Goal: Task Accomplishment & Management: Use online tool/utility

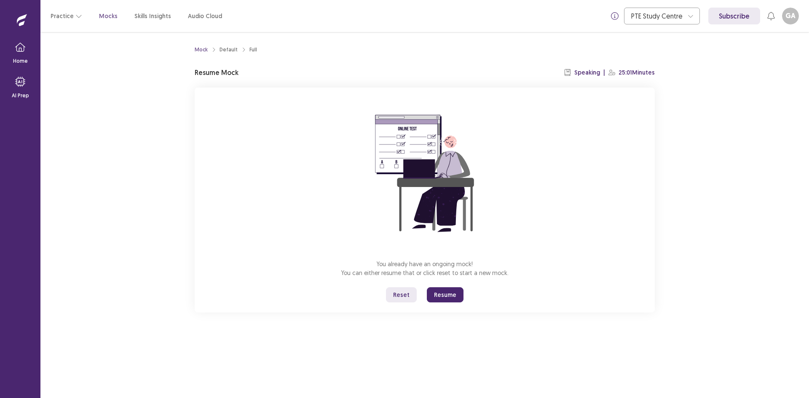
click at [450, 291] on button "Resume" at bounding box center [445, 294] width 37 height 15
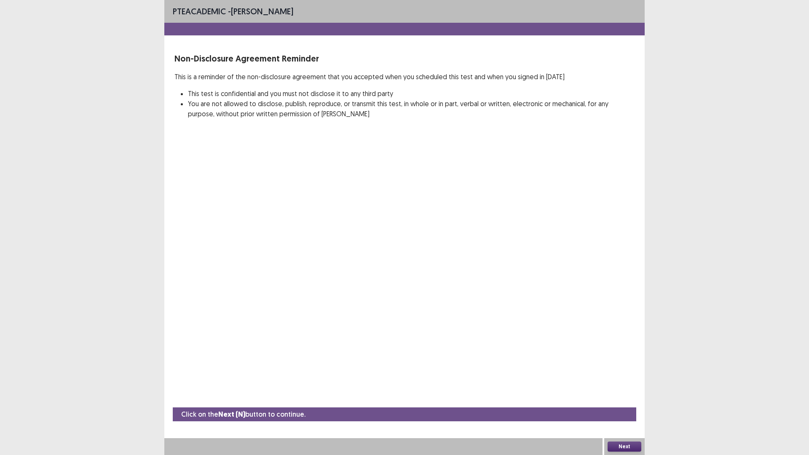
click at [620, 398] on button "Next" at bounding box center [625, 447] width 34 height 10
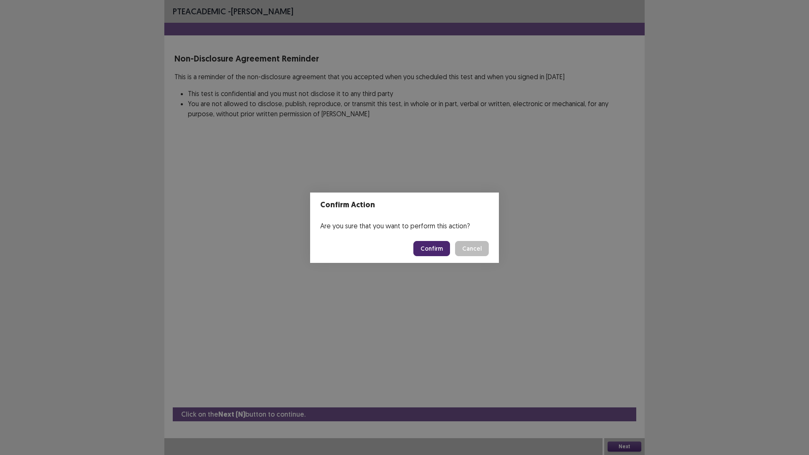
click at [431, 245] on button "Confirm" at bounding box center [431, 248] width 37 height 15
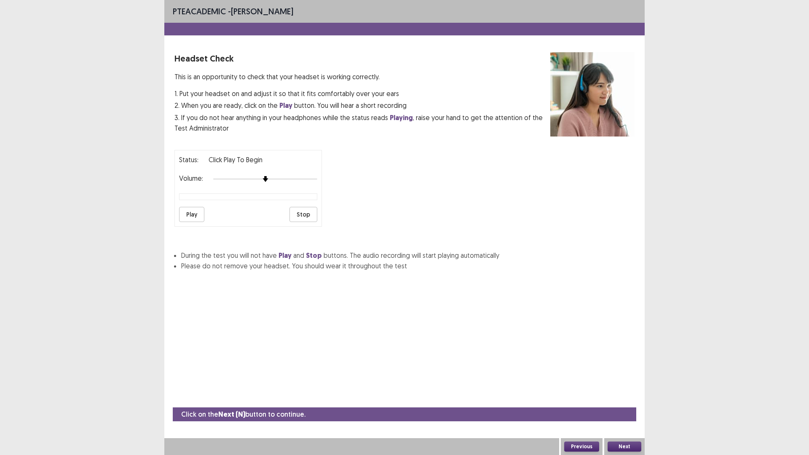
click at [198, 216] on button "Play" at bounding box center [191, 214] width 25 height 15
click at [321, 183] on div "Status: playing Volume: Play Stop" at bounding box center [247, 188] width 147 height 77
click at [201, 209] on button "Play" at bounding box center [191, 214] width 25 height 15
click at [630, 398] on button "Next" at bounding box center [625, 447] width 34 height 10
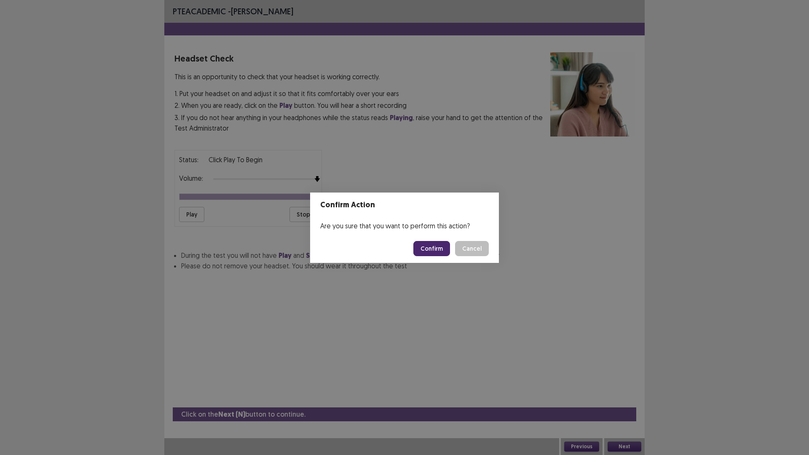
click at [434, 253] on button "Confirm" at bounding box center [431, 248] width 37 height 15
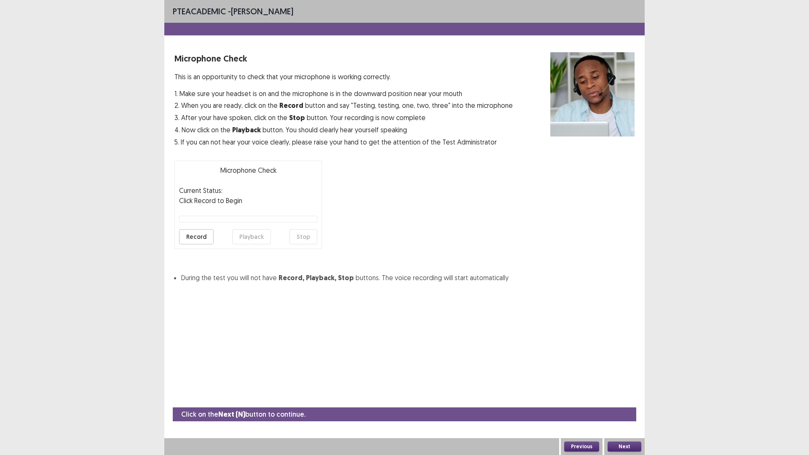
click at [188, 239] on button "Record" at bounding box center [196, 236] width 35 height 15
click at [297, 237] on button "Stop" at bounding box center [304, 236] width 28 height 15
click at [260, 238] on button "Playback" at bounding box center [251, 236] width 39 height 15
click at [228, 224] on div "Microphone Check Current Status: Recorded Click Record to Begin Record Playback…" at bounding box center [247, 205] width 147 height 88
click at [185, 222] on div at bounding box center [235, 219] width 110 height 6
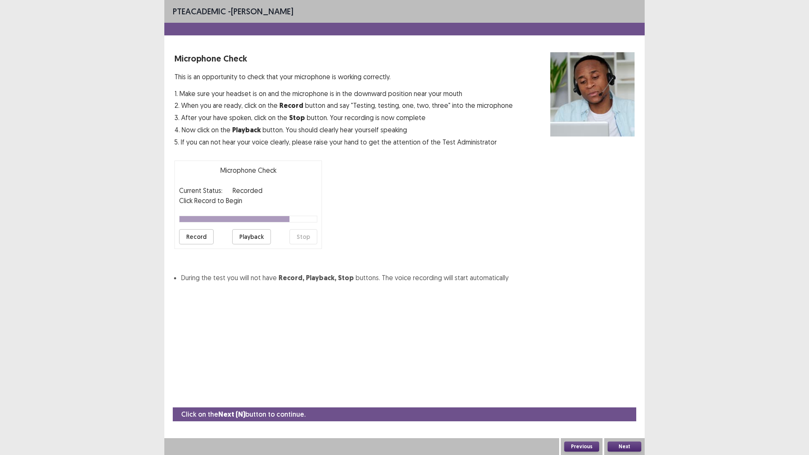
click at [190, 215] on div "Microphone Check Current Status: Recorded Click Record to Begin Record Playback…" at bounding box center [247, 205] width 147 height 88
click at [199, 241] on button "Record" at bounding box center [196, 236] width 35 height 15
click at [199, 236] on button "Record" at bounding box center [196, 236] width 35 height 15
click at [311, 240] on button "Stop" at bounding box center [304, 236] width 28 height 15
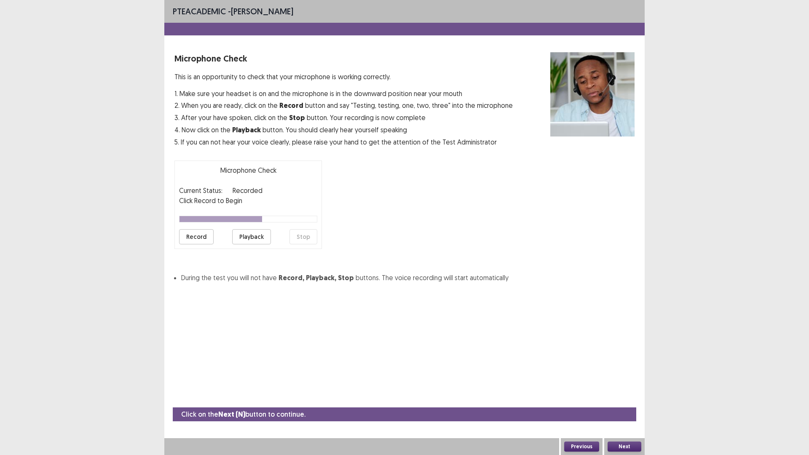
click at [244, 234] on button "Playback" at bounding box center [251, 236] width 39 height 15
click at [629, 398] on button "Next" at bounding box center [625, 447] width 34 height 10
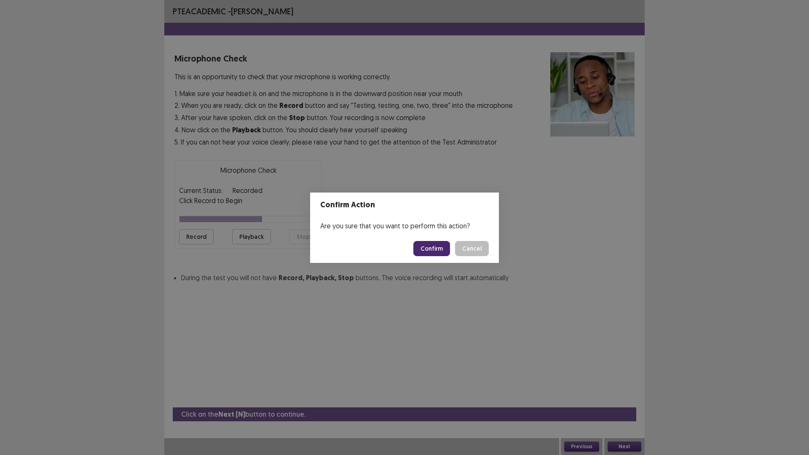
click at [439, 244] on button "Confirm" at bounding box center [431, 248] width 37 height 15
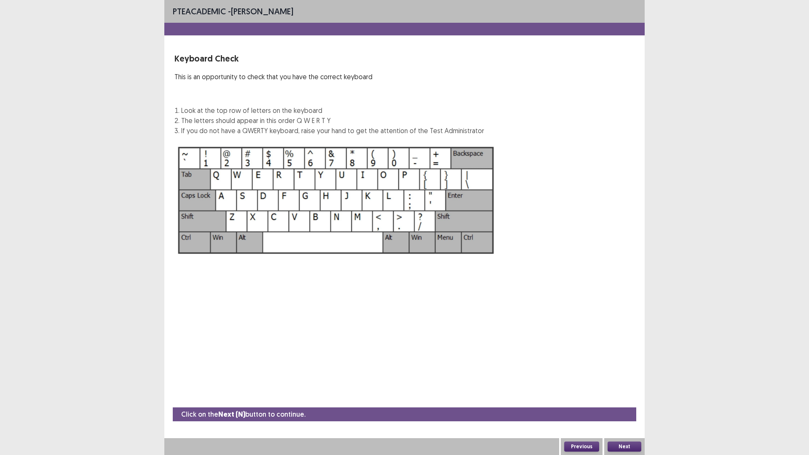
click at [632, 398] on button "Next" at bounding box center [625, 447] width 34 height 10
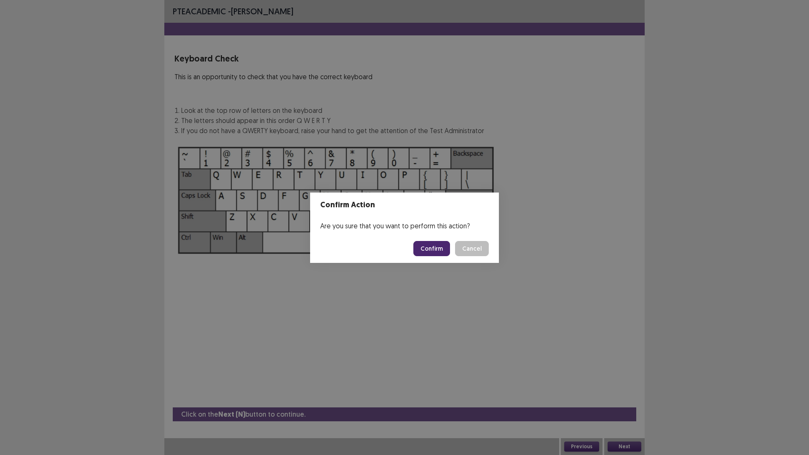
click at [439, 247] on button "Confirm" at bounding box center [431, 248] width 37 height 15
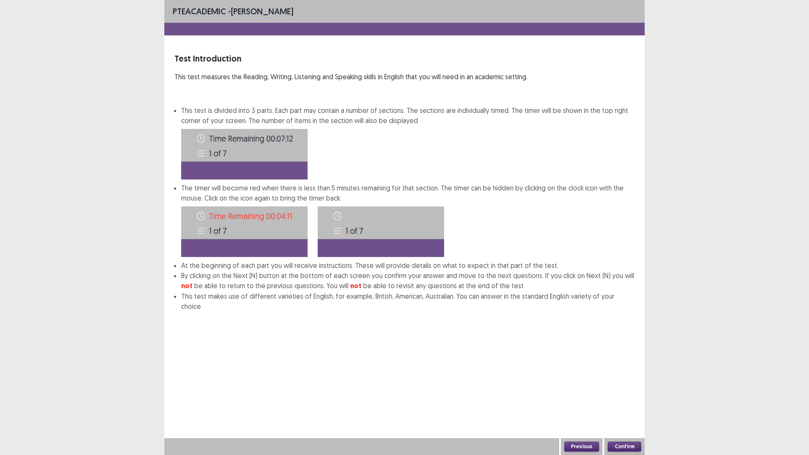
click at [635, 398] on button "Confirm" at bounding box center [625, 447] width 34 height 10
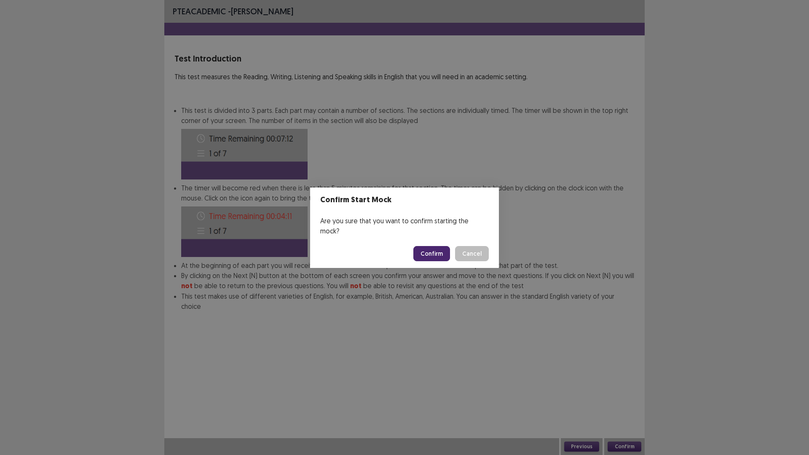
click at [435, 254] on button "Confirm" at bounding box center [431, 253] width 37 height 15
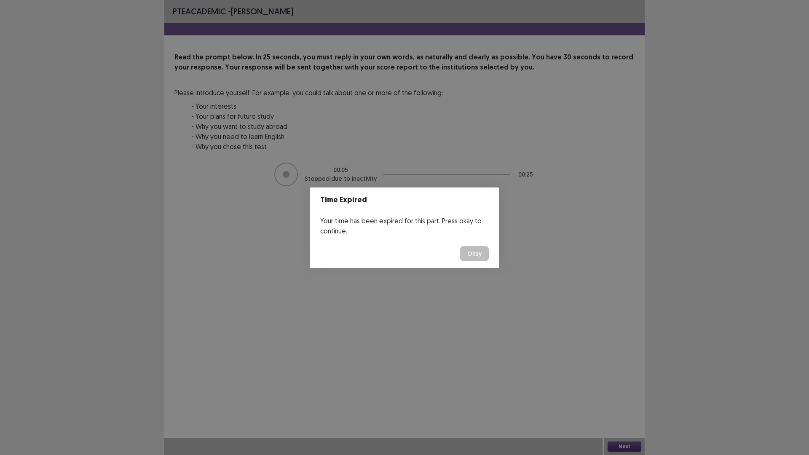
click at [483, 252] on button "Okay" at bounding box center [474, 253] width 29 height 15
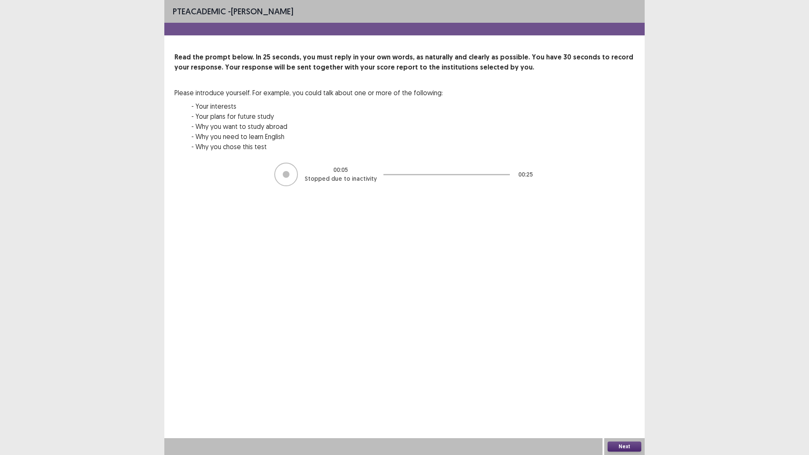
click at [282, 176] on div at bounding box center [286, 175] width 24 height 24
click at [287, 173] on div at bounding box center [286, 174] width 7 height 7
drag, startPoint x: 287, startPoint y: 173, endPoint x: 422, endPoint y: 247, distance: 153.9
click at [363, 215] on div "PTE academic - [PERSON_NAME] Read the prompt below. In 25 seconds, you must rep…" at bounding box center [404, 227] width 480 height 455
click at [620, 398] on button "Next" at bounding box center [625, 447] width 34 height 10
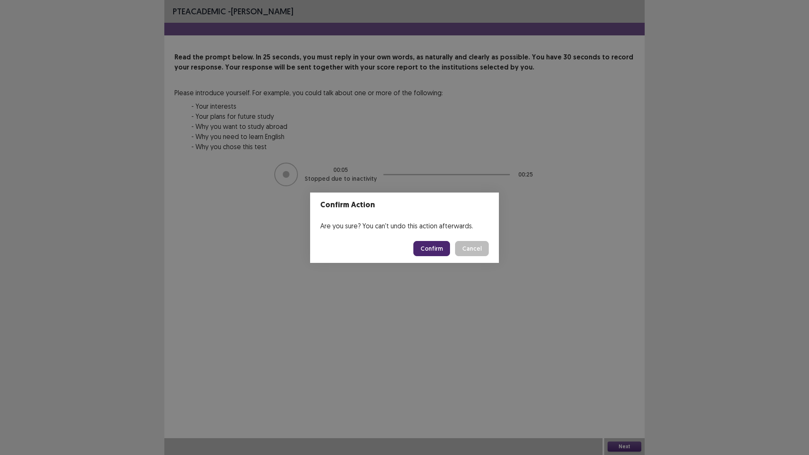
click at [468, 246] on button "Cancel" at bounding box center [472, 248] width 34 height 15
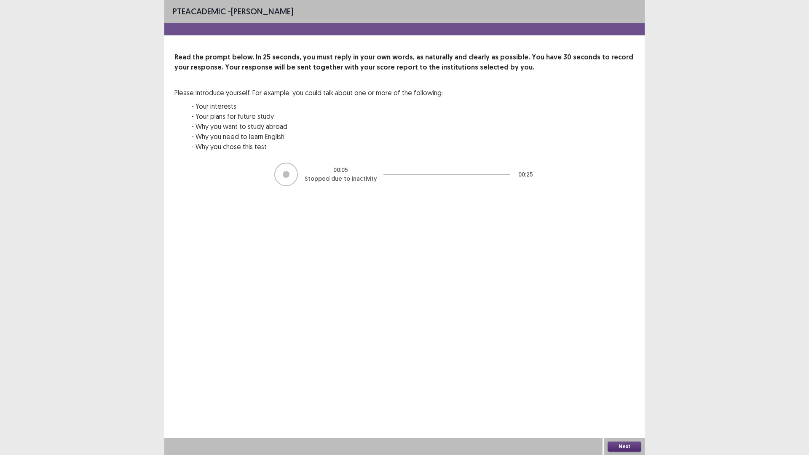
click at [293, 181] on div at bounding box center [286, 175] width 24 height 24
drag, startPoint x: 293, startPoint y: 181, endPoint x: 547, endPoint y: 323, distance: 291.5
click at [399, 240] on div "PTE academic - [PERSON_NAME] Read the prompt below. In 25 seconds, you must rep…" at bounding box center [404, 227] width 480 height 455
click at [615, 398] on div "Next" at bounding box center [624, 446] width 40 height 17
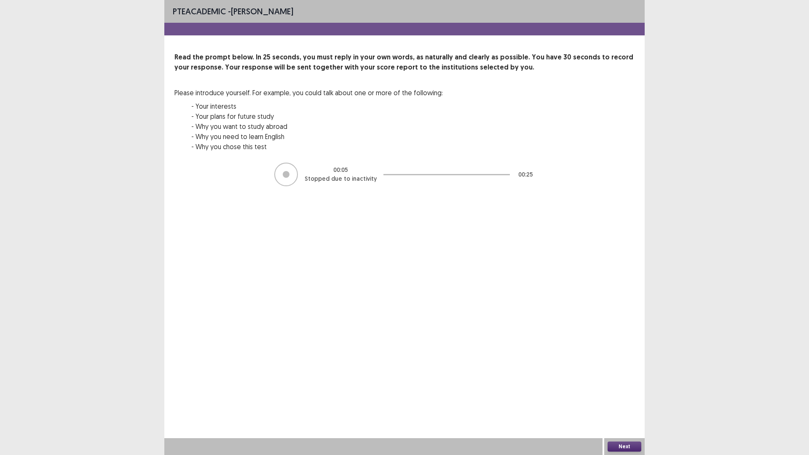
click at [615, 398] on button "Next" at bounding box center [625, 447] width 34 height 10
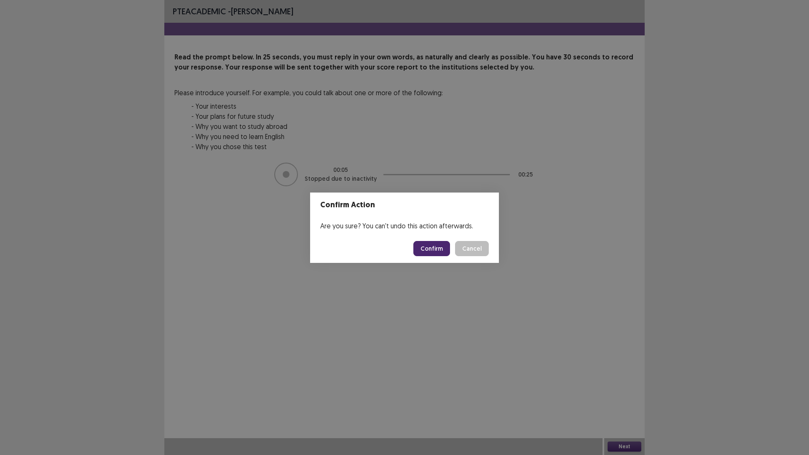
click at [430, 255] on button "Confirm" at bounding box center [431, 248] width 37 height 15
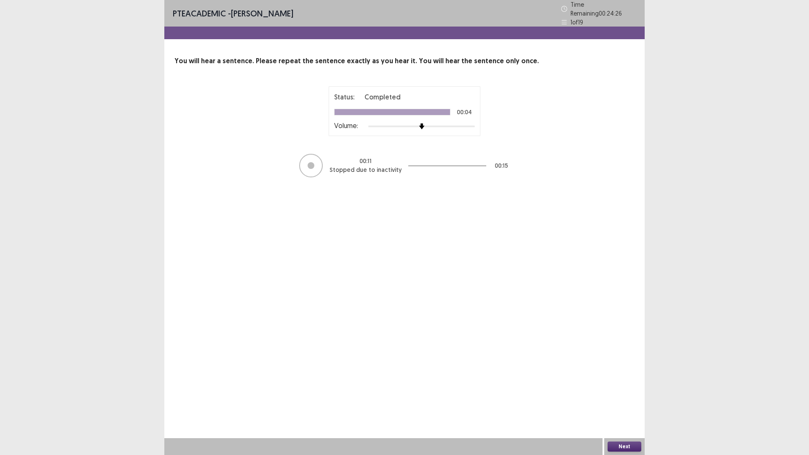
click at [635, 398] on button "Next" at bounding box center [625, 447] width 34 height 10
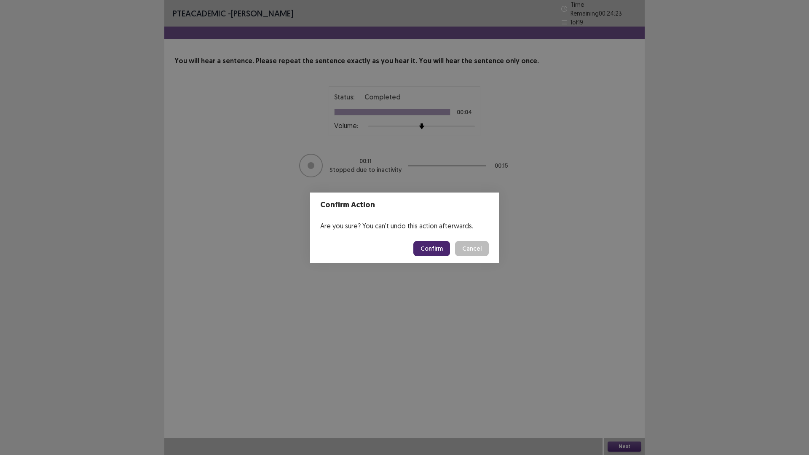
click at [435, 249] on button "Confirm" at bounding box center [431, 248] width 37 height 15
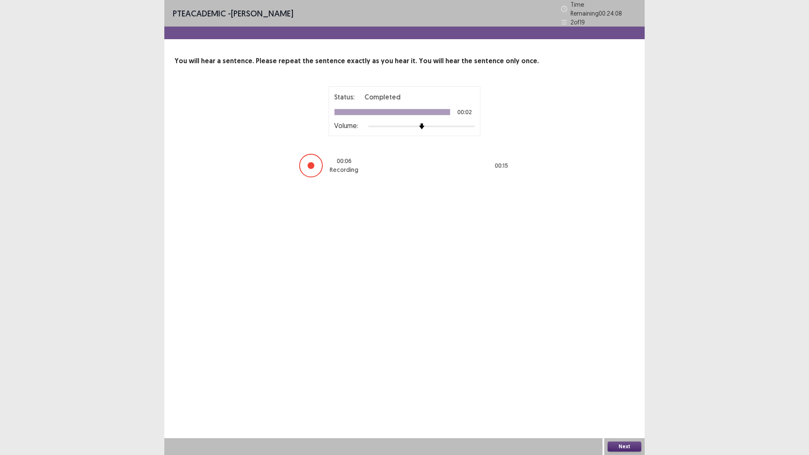
click at [614, 398] on button "Next" at bounding box center [625, 447] width 34 height 10
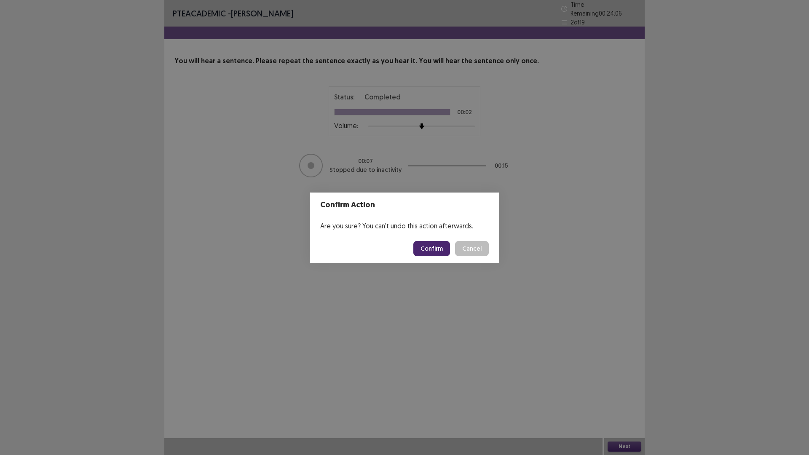
click at [427, 245] on button "Confirm" at bounding box center [431, 248] width 37 height 15
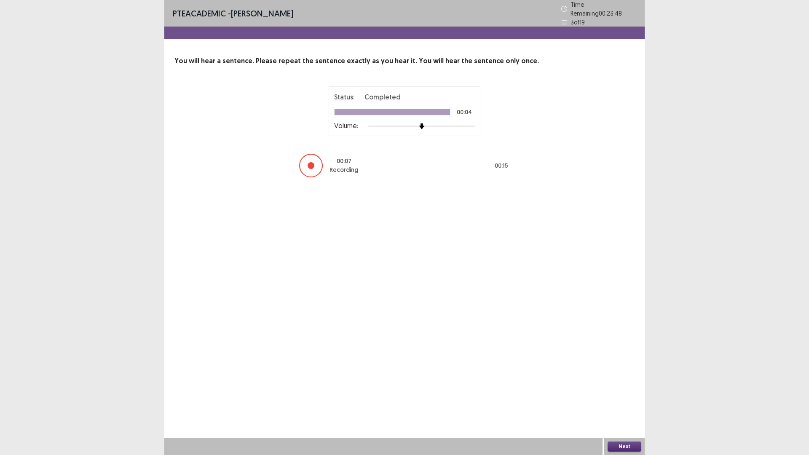
click at [631, 398] on button "Next" at bounding box center [625, 447] width 34 height 10
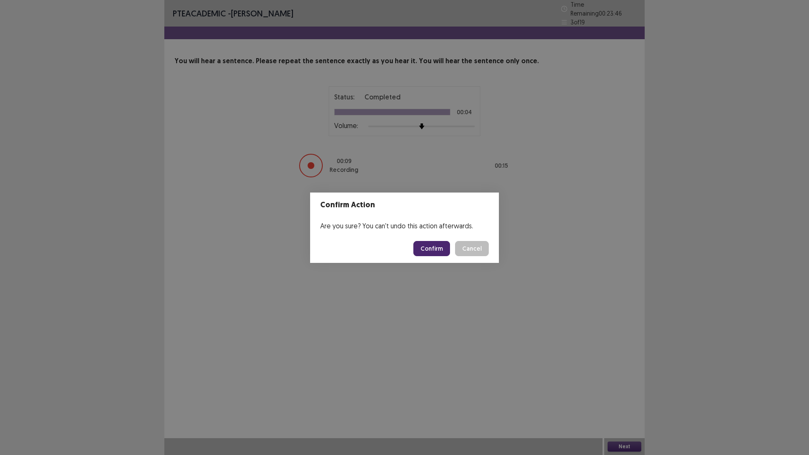
click at [430, 253] on button "Confirm" at bounding box center [431, 248] width 37 height 15
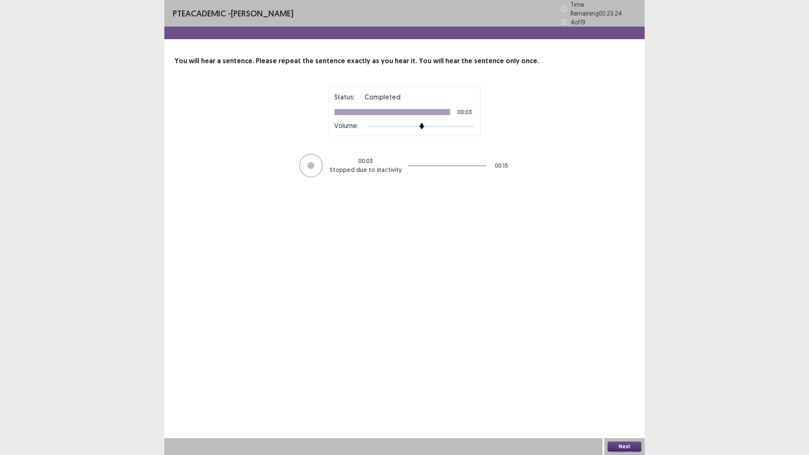
click at [635, 398] on button "Next" at bounding box center [625, 447] width 34 height 10
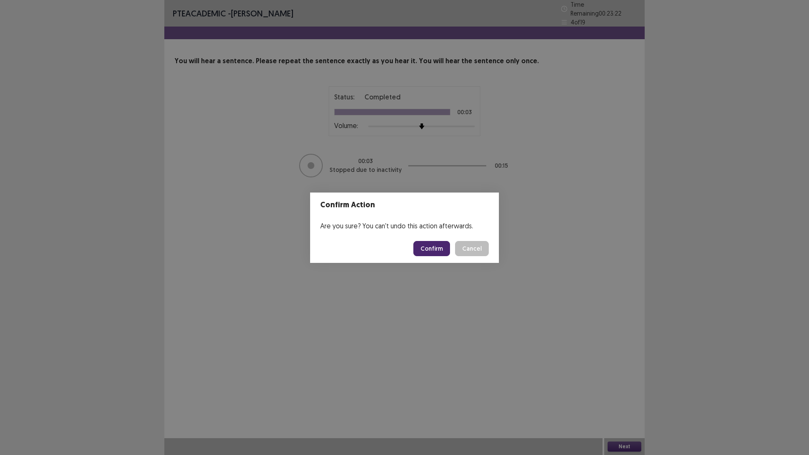
click at [425, 247] on button "Confirm" at bounding box center [431, 248] width 37 height 15
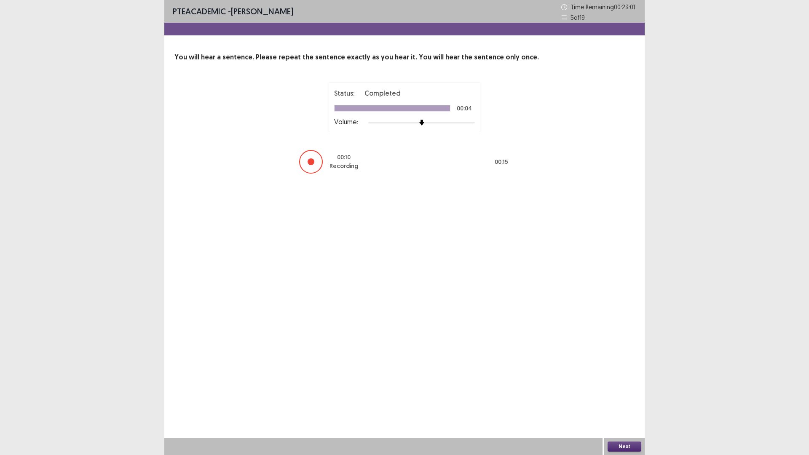
click at [627, 398] on button "Next" at bounding box center [625, 447] width 34 height 10
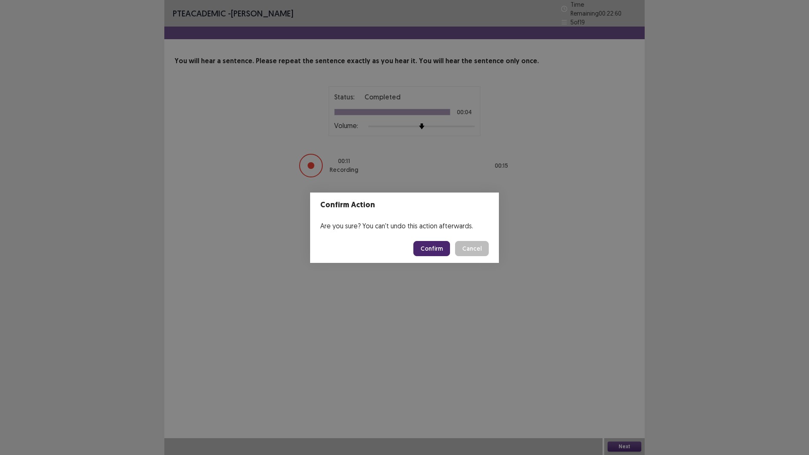
click at [444, 242] on button "Confirm" at bounding box center [431, 248] width 37 height 15
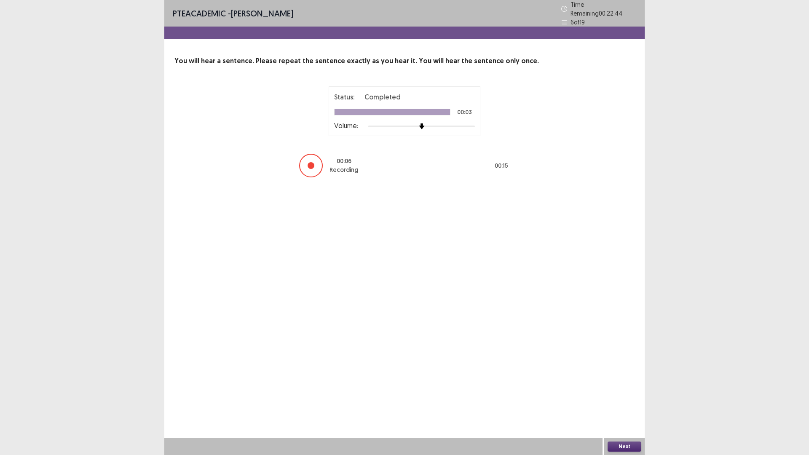
click at [633, 398] on button "Next" at bounding box center [625, 447] width 34 height 10
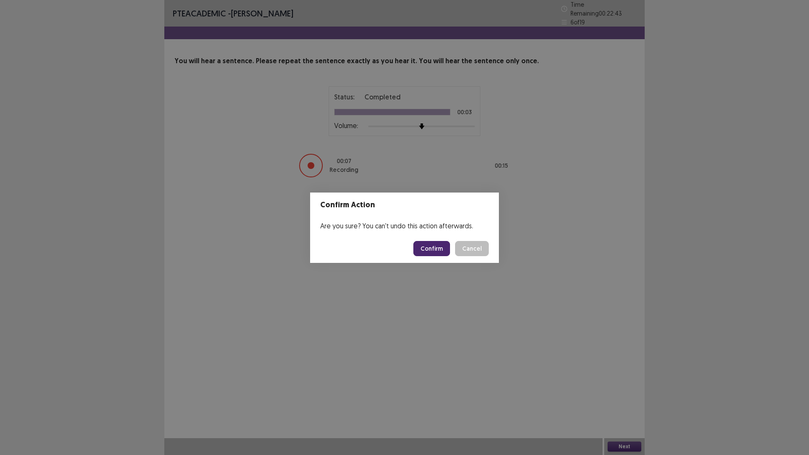
click at [426, 254] on button "Confirm" at bounding box center [431, 248] width 37 height 15
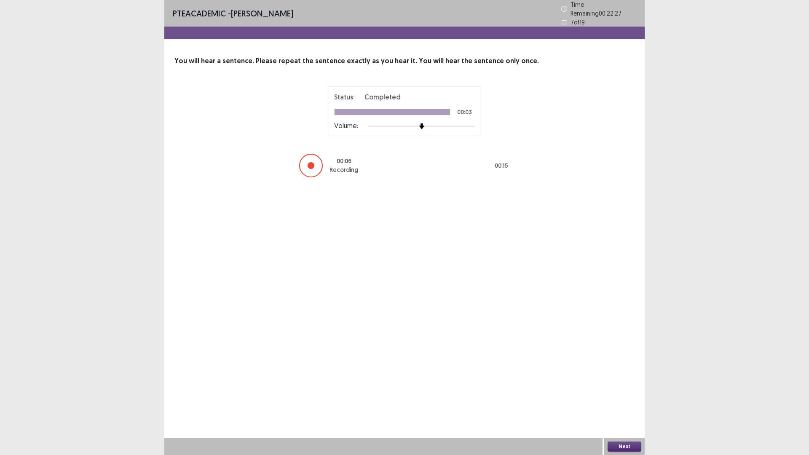
click at [621, 398] on button "Next" at bounding box center [625, 447] width 34 height 10
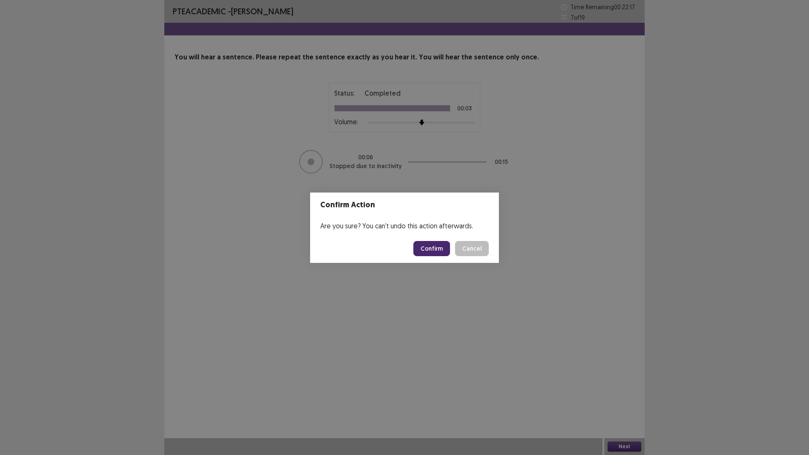
click at [435, 247] on button "Confirm" at bounding box center [431, 248] width 37 height 15
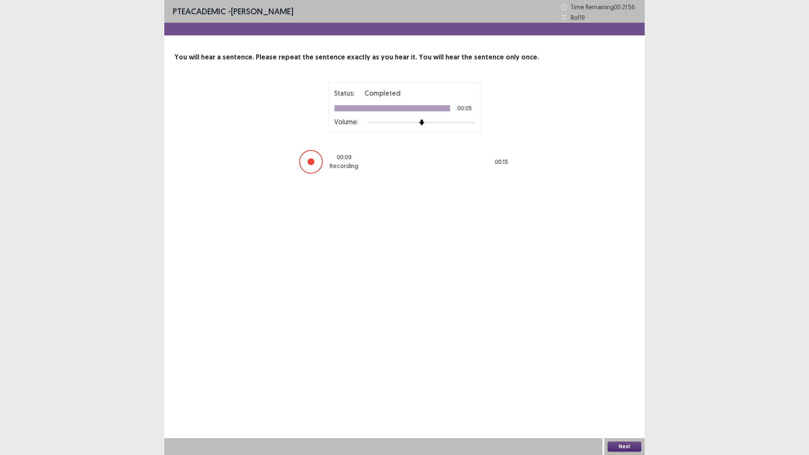
click at [620, 398] on button "Next" at bounding box center [625, 447] width 34 height 10
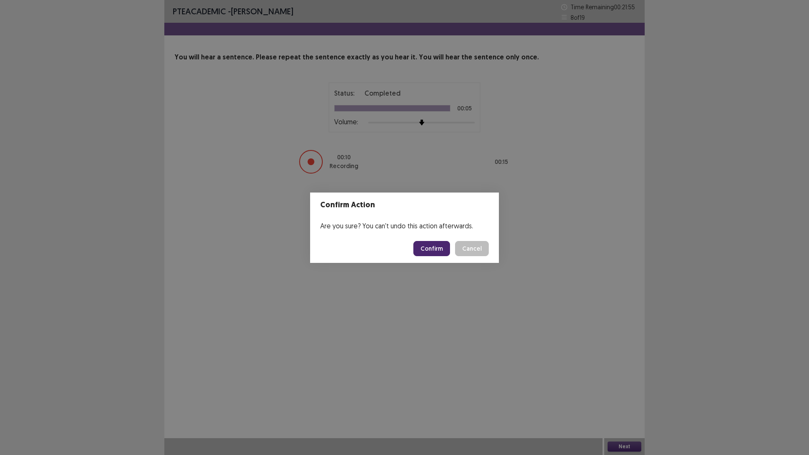
click at [423, 248] on button "Confirm" at bounding box center [431, 248] width 37 height 15
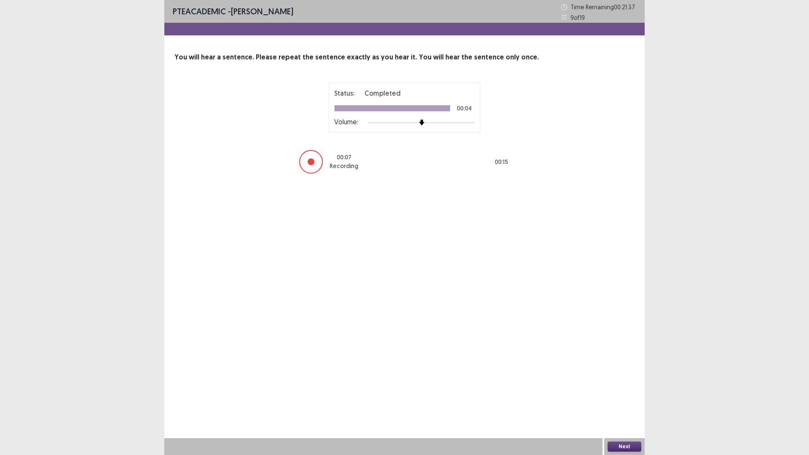
click at [626, 398] on button "Next" at bounding box center [625, 447] width 34 height 10
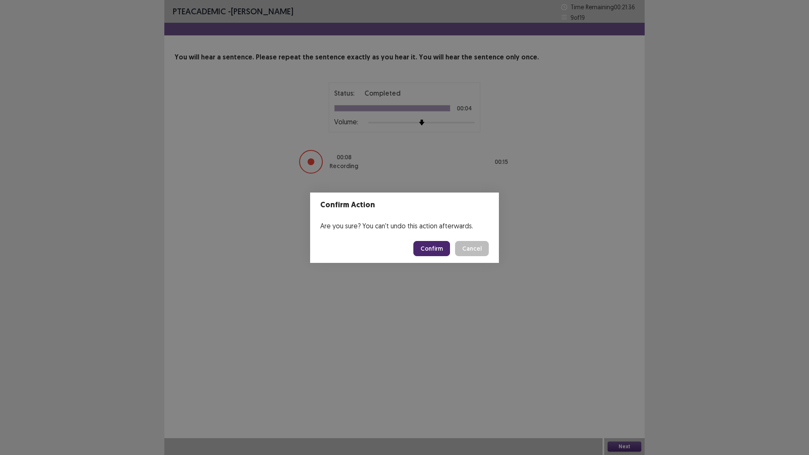
click at [431, 243] on button "Confirm" at bounding box center [431, 248] width 37 height 15
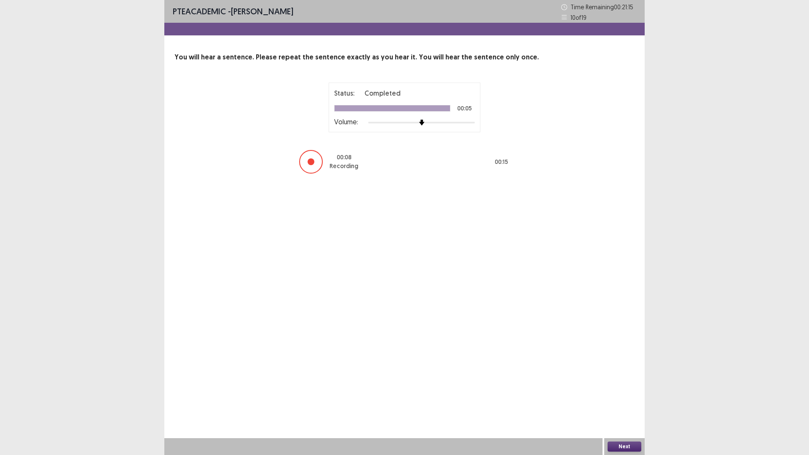
click at [633, 398] on button "Next" at bounding box center [625, 447] width 34 height 10
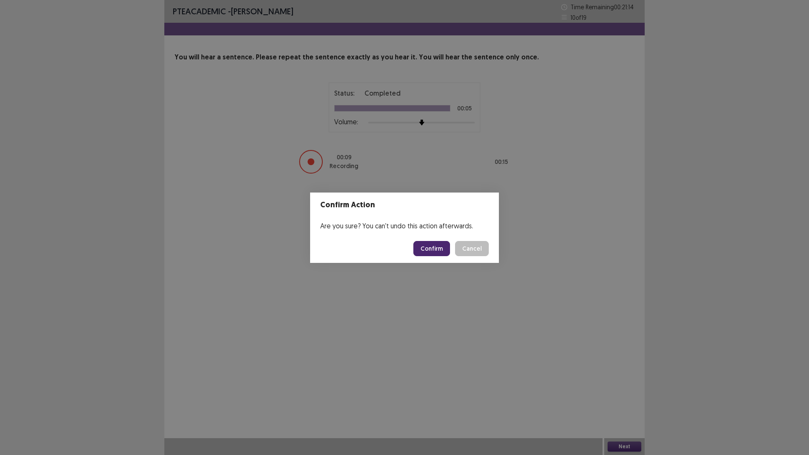
click at [423, 244] on button "Confirm" at bounding box center [431, 248] width 37 height 15
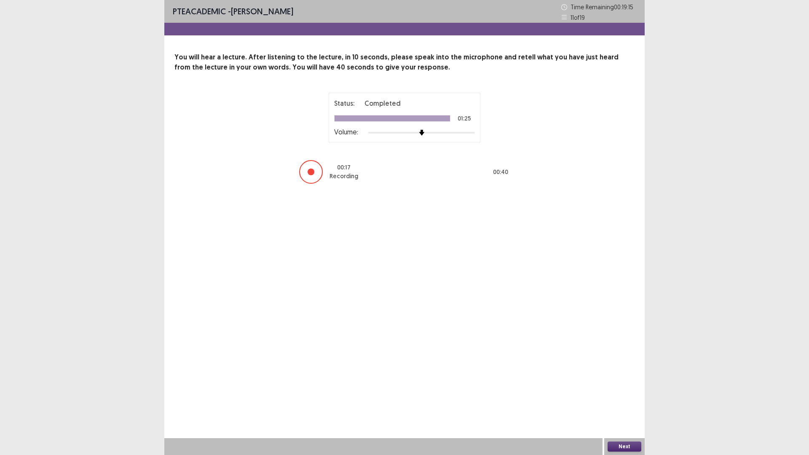
click at [632, 398] on button "Next" at bounding box center [625, 447] width 34 height 10
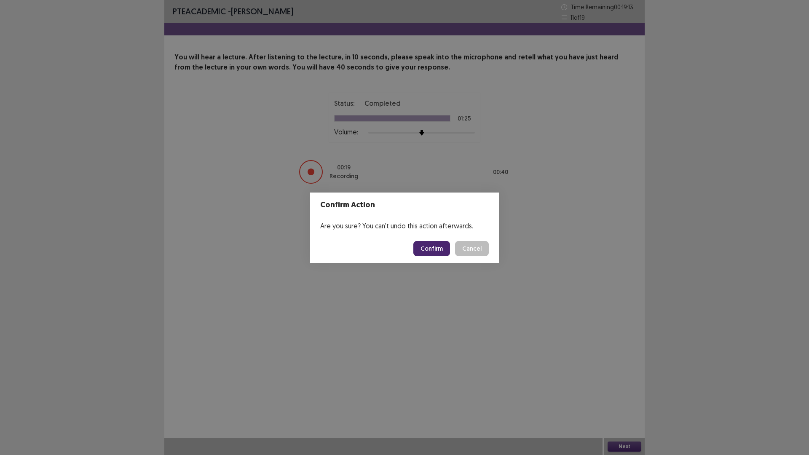
click at [433, 249] on button "Confirm" at bounding box center [431, 248] width 37 height 15
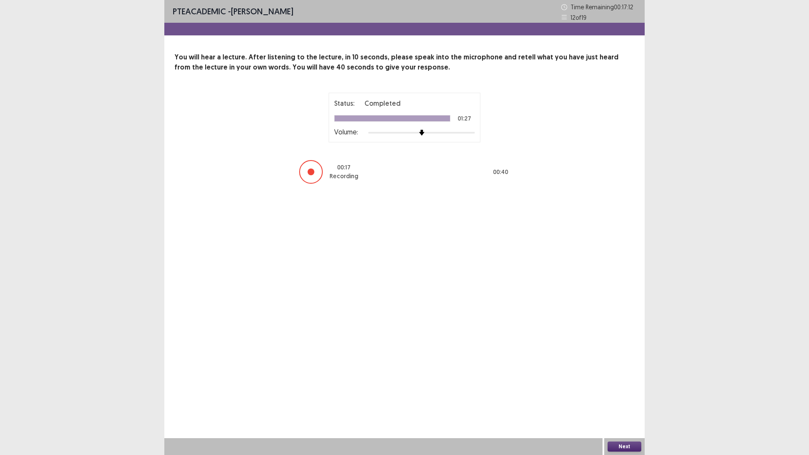
click at [612, 398] on button "Next" at bounding box center [625, 447] width 34 height 10
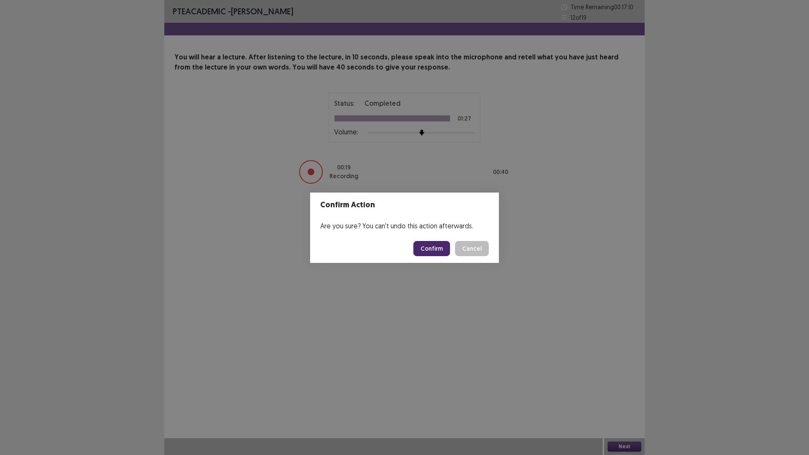
click at [439, 247] on button "Confirm" at bounding box center [431, 248] width 37 height 15
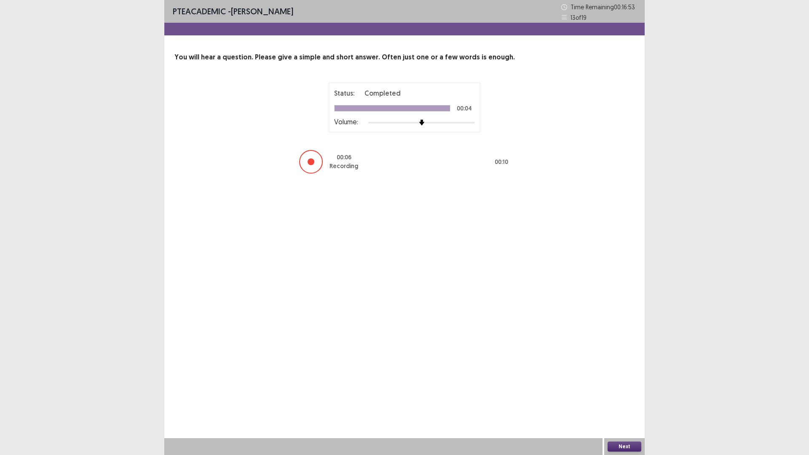
click at [613, 398] on button "Next" at bounding box center [625, 447] width 34 height 10
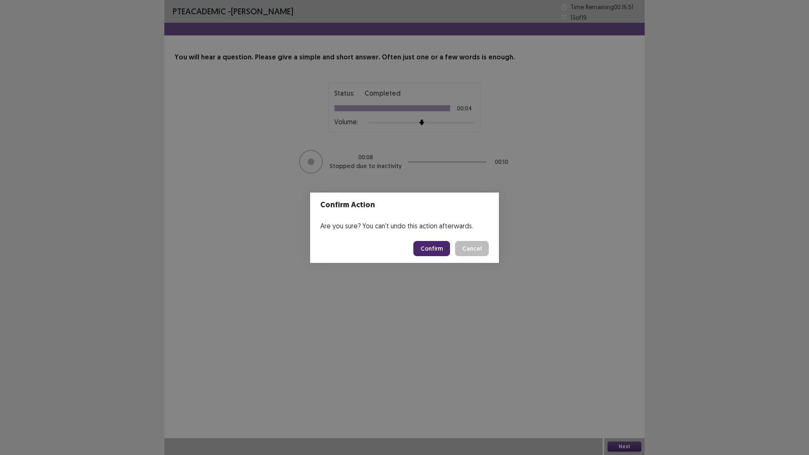
click at [435, 246] on button "Confirm" at bounding box center [431, 248] width 37 height 15
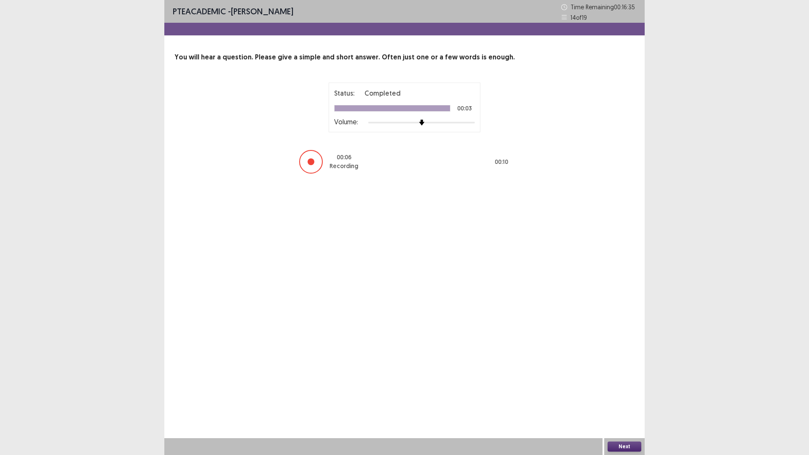
click at [621, 398] on button "Next" at bounding box center [625, 447] width 34 height 10
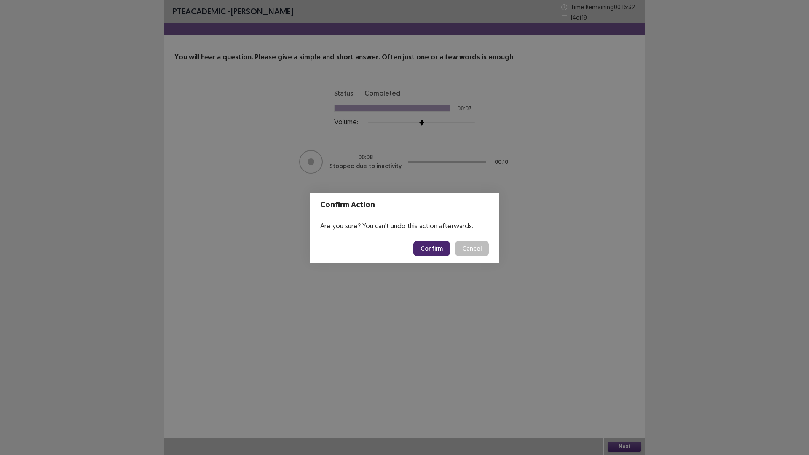
click at [437, 250] on button "Confirm" at bounding box center [431, 248] width 37 height 15
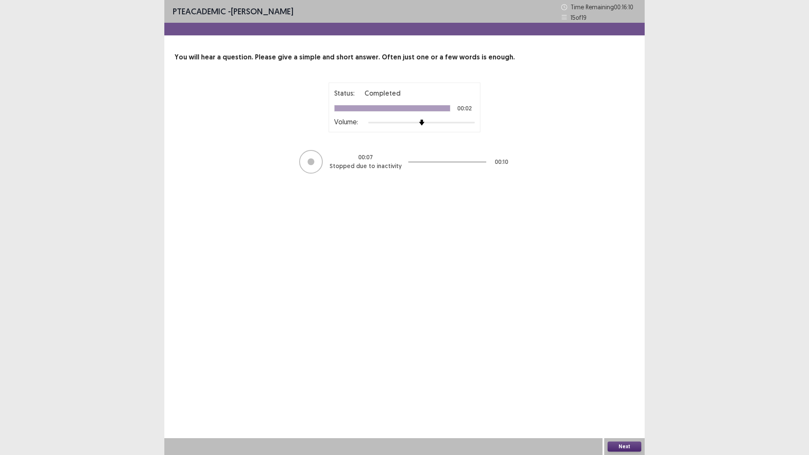
click at [620, 398] on button "Next" at bounding box center [625, 447] width 34 height 10
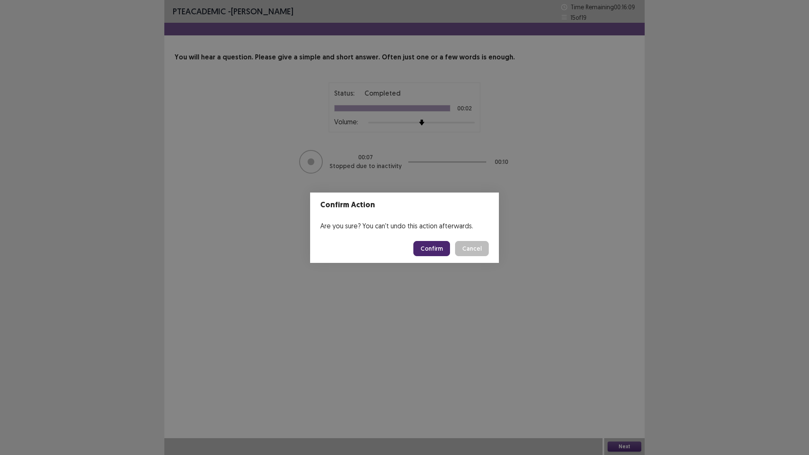
click at [434, 250] on button "Confirm" at bounding box center [431, 248] width 37 height 15
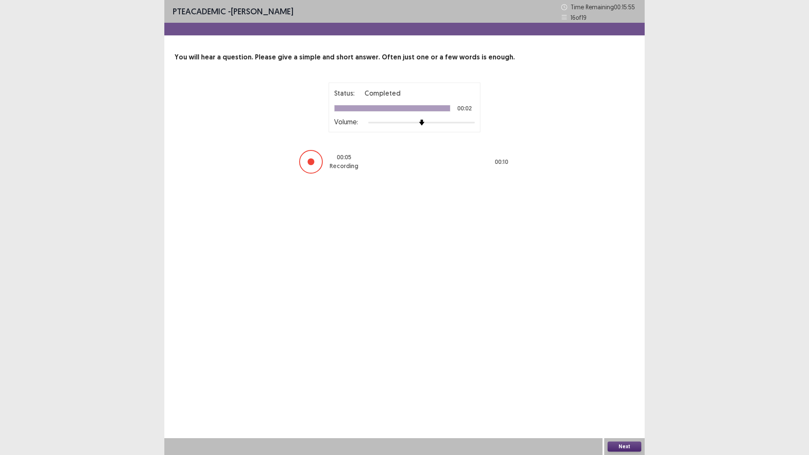
click at [622, 398] on button "Next" at bounding box center [625, 447] width 34 height 10
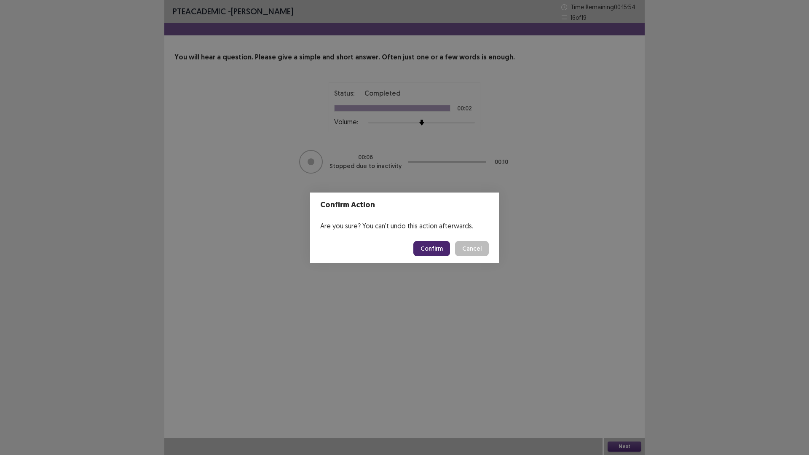
click at [432, 249] on button "Confirm" at bounding box center [431, 248] width 37 height 15
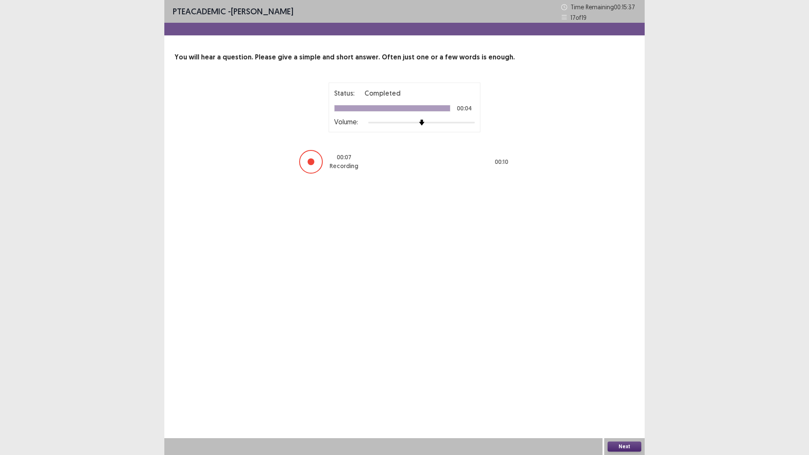
click at [623, 398] on button "Next" at bounding box center [625, 447] width 34 height 10
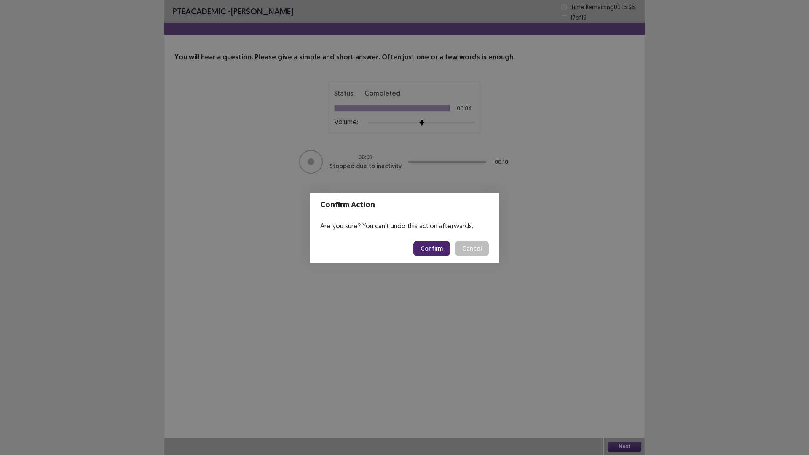
click at [440, 245] on button "Confirm" at bounding box center [431, 248] width 37 height 15
